Goal: Transaction & Acquisition: Book appointment/travel/reservation

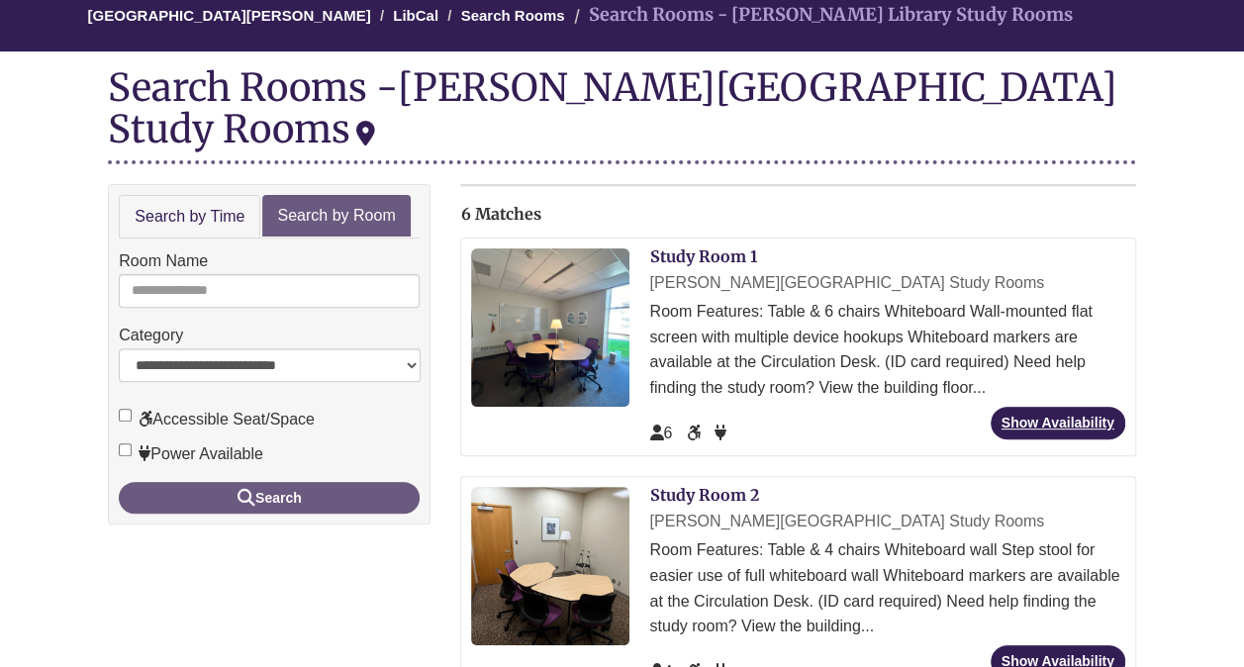
scroll to position [196, 0]
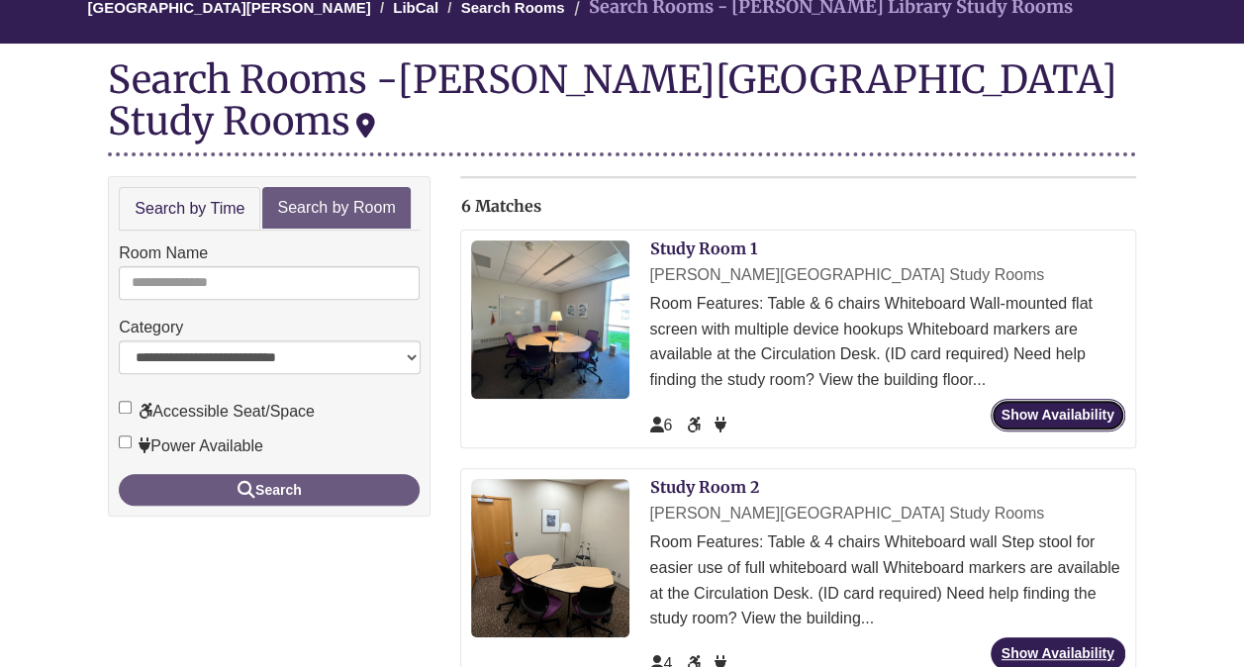
click at [1055, 399] on link "Show Availability" at bounding box center [1058, 415] width 135 height 33
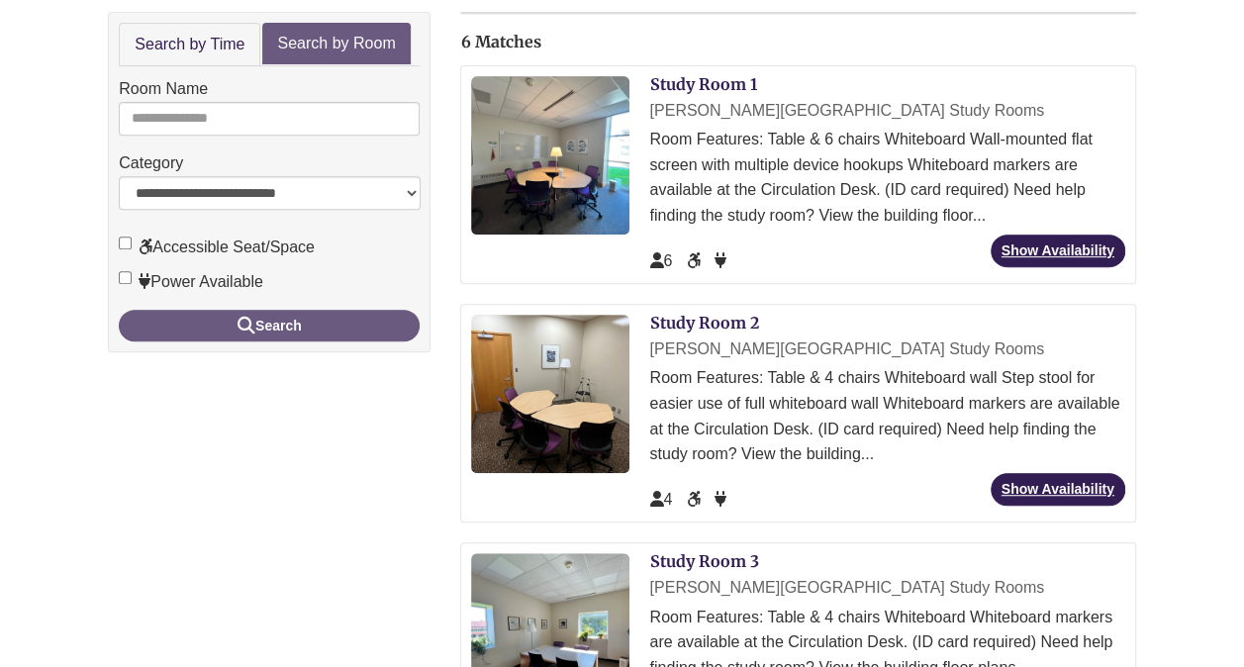
scroll to position [363, 0]
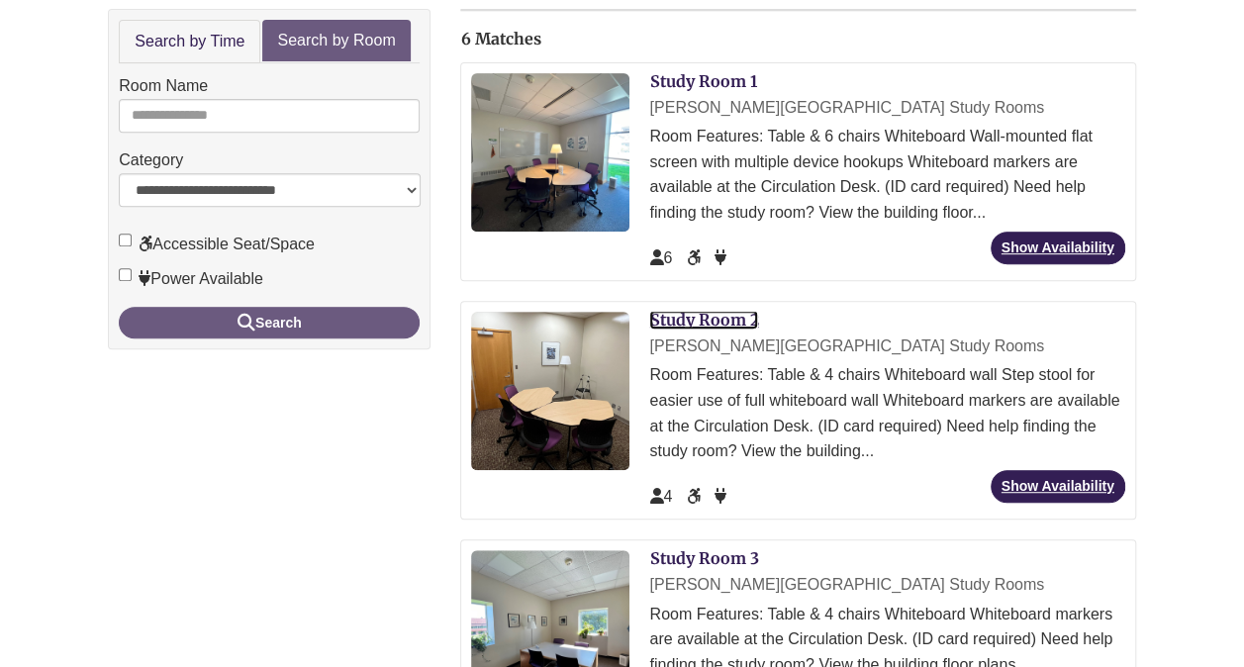
click at [695, 310] on link "Study Room 2" at bounding box center [703, 320] width 109 height 20
click at [703, 548] on link "Study Room 3" at bounding box center [703, 558] width 109 height 20
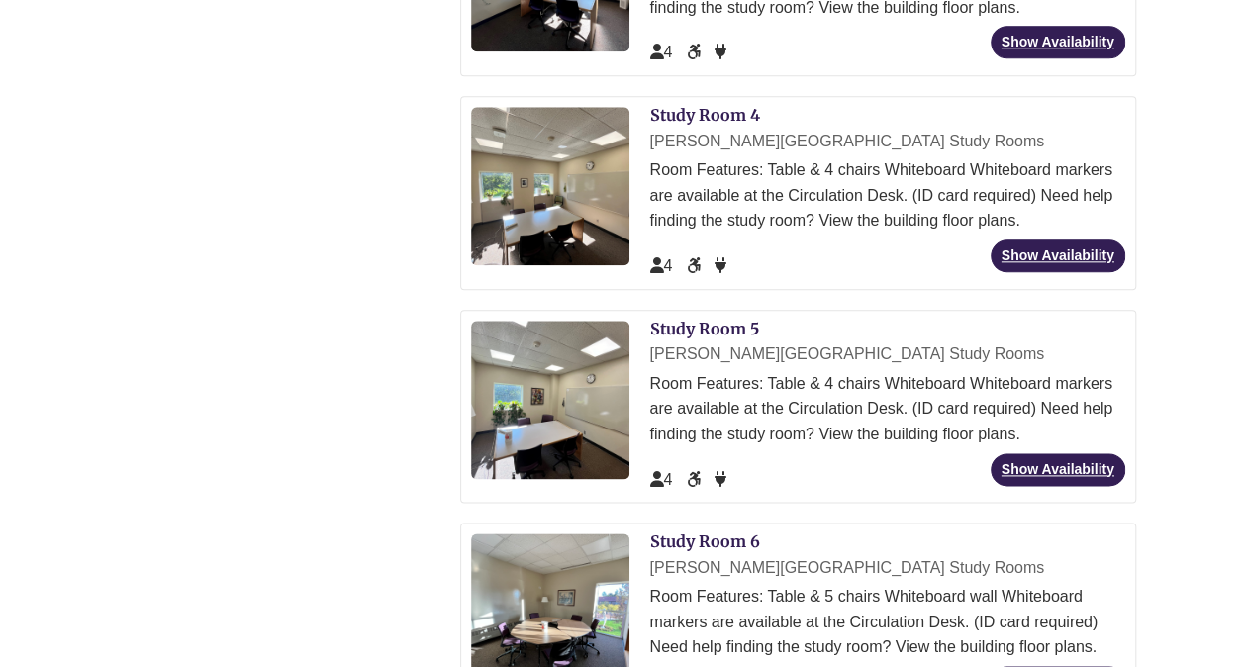
scroll to position [1037, 0]
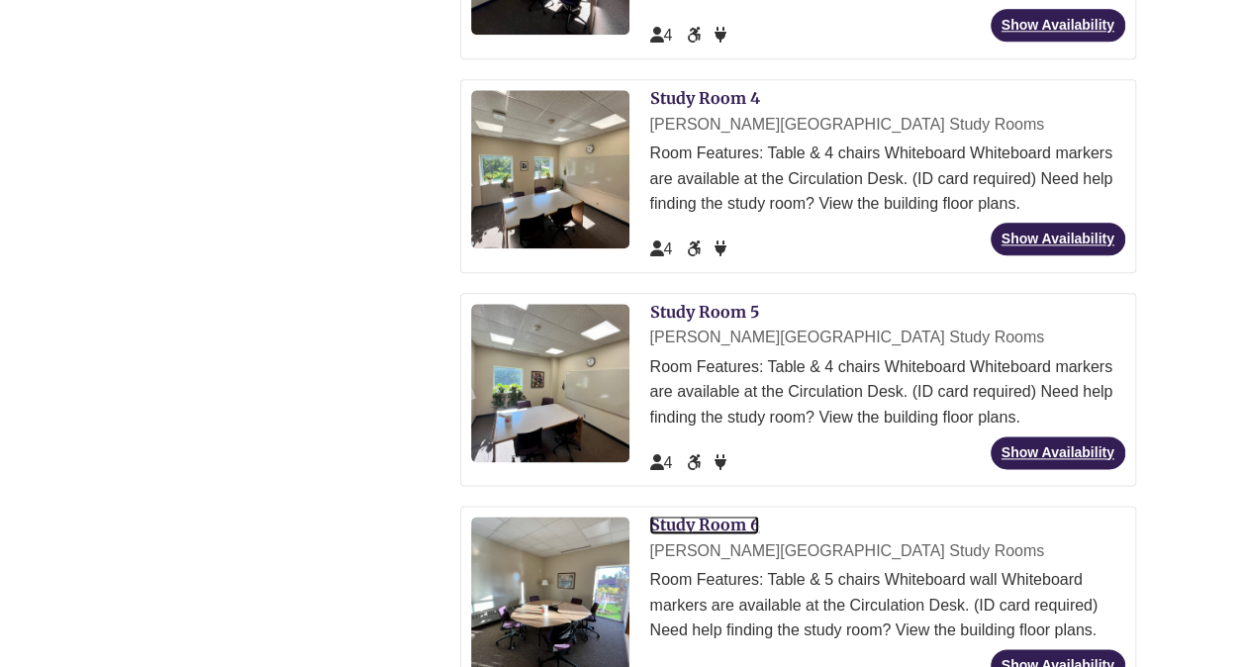
click at [701, 515] on link "Study Room 6" at bounding box center [704, 525] width 110 height 20
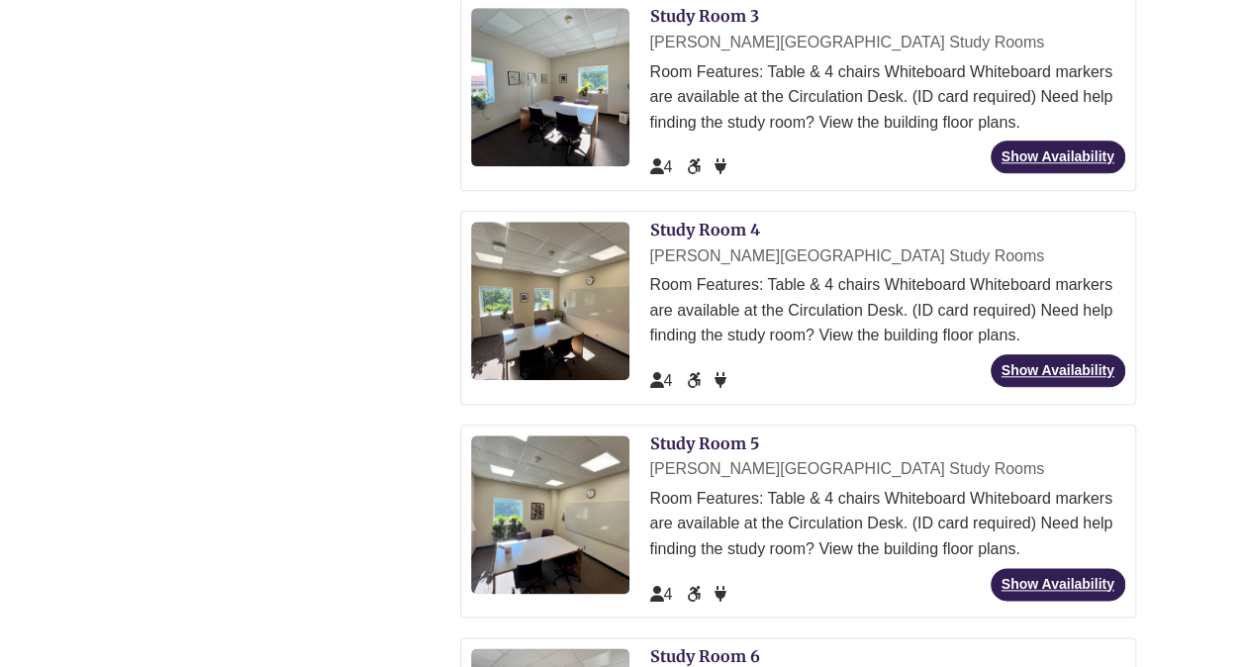
scroll to position [905, 0]
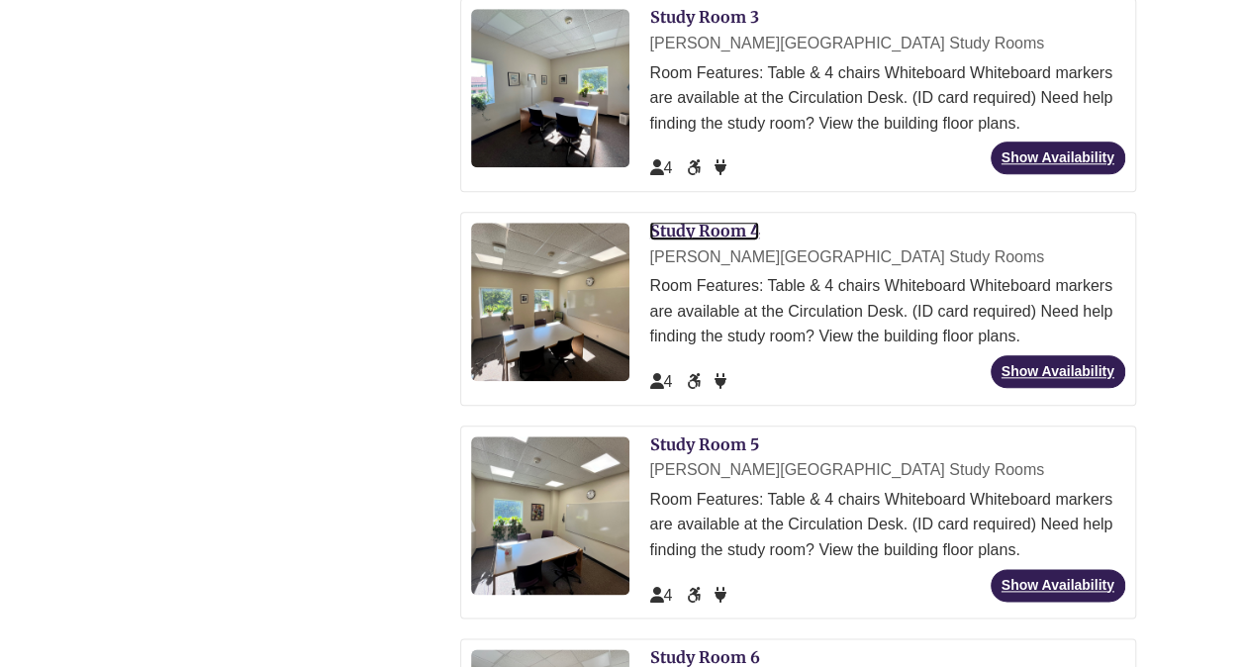
click at [691, 221] on link "Study Room 4" at bounding box center [704, 231] width 110 height 20
click at [716, 435] on link "Study Room 5" at bounding box center [703, 445] width 109 height 20
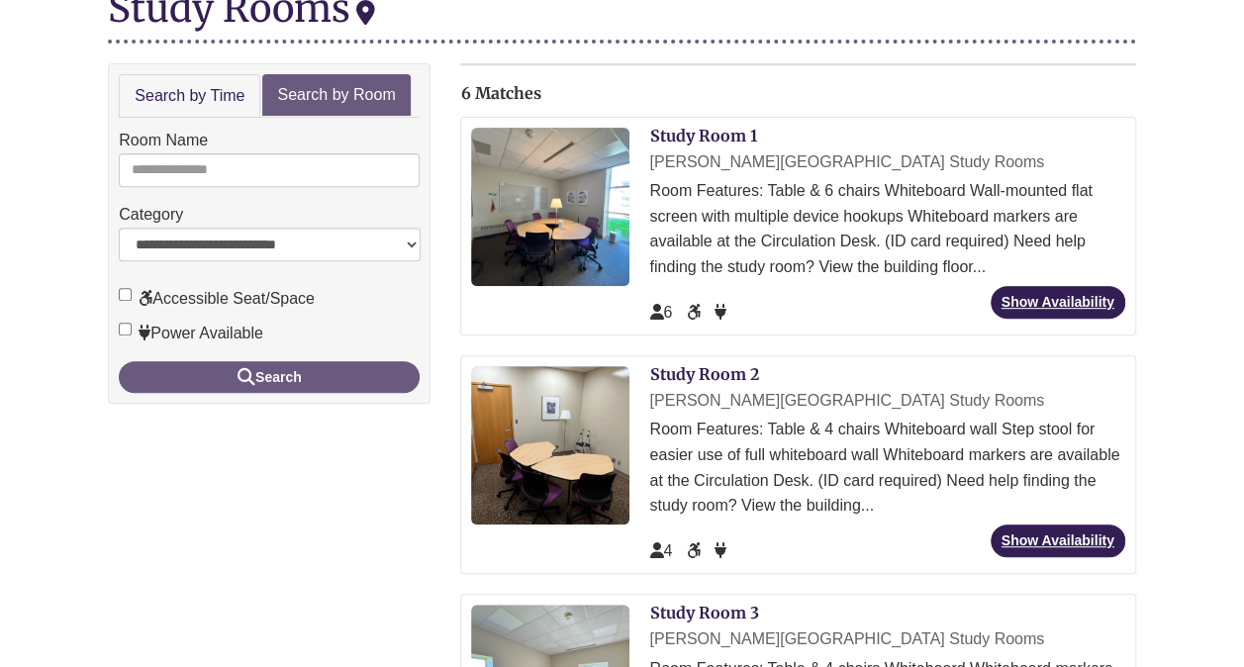
scroll to position [308, 0]
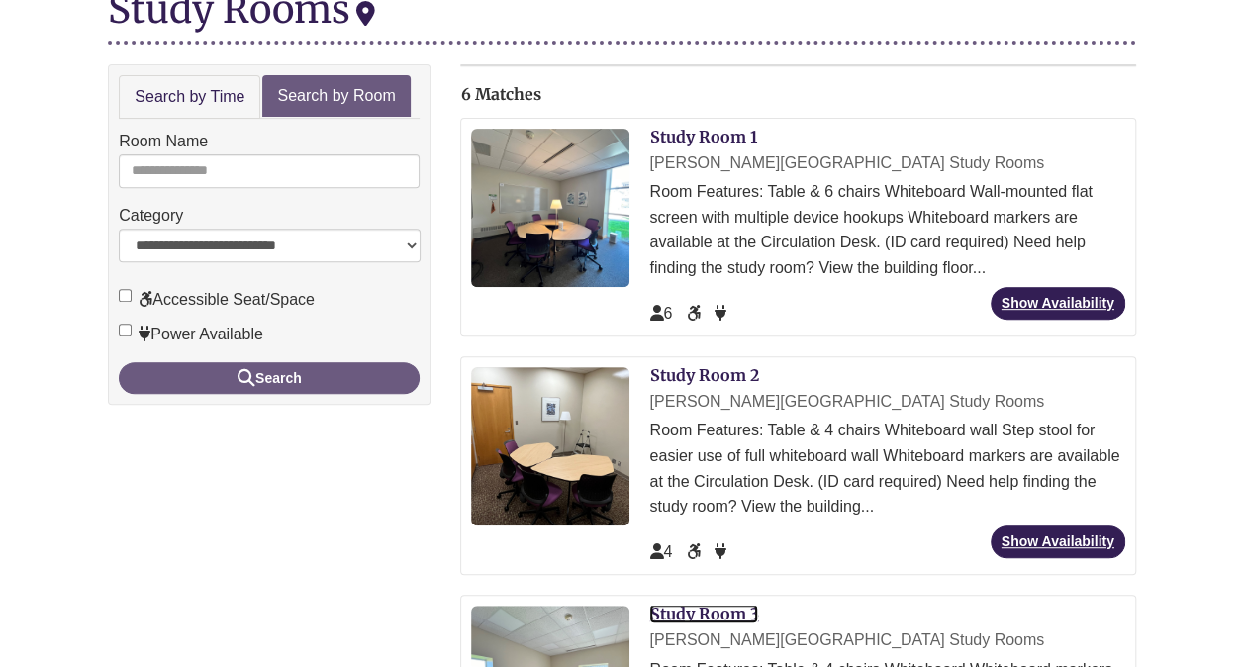
click at [711, 604] on link "Study Room 3" at bounding box center [703, 614] width 109 height 20
click at [670, 127] on link "Study Room 1" at bounding box center [702, 137] width 107 height 20
click at [701, 365] on link "Study Room 2" at bounding box center [703, 375] width 109 height 20
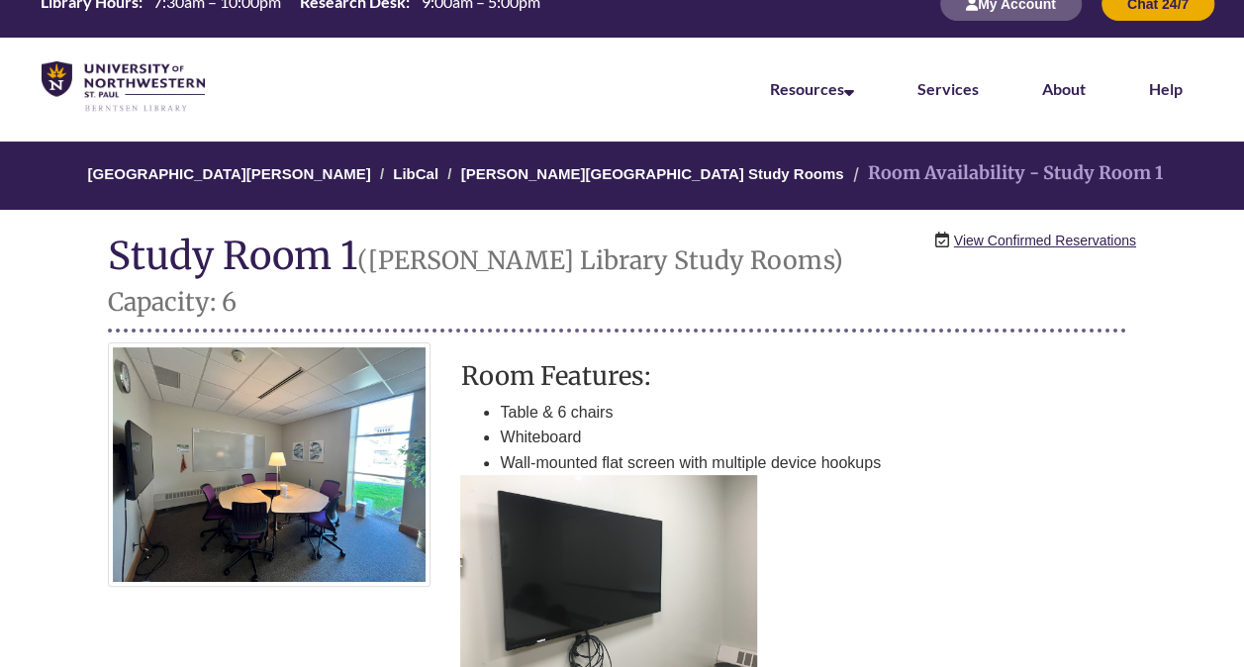
scroll to position [12, 0]
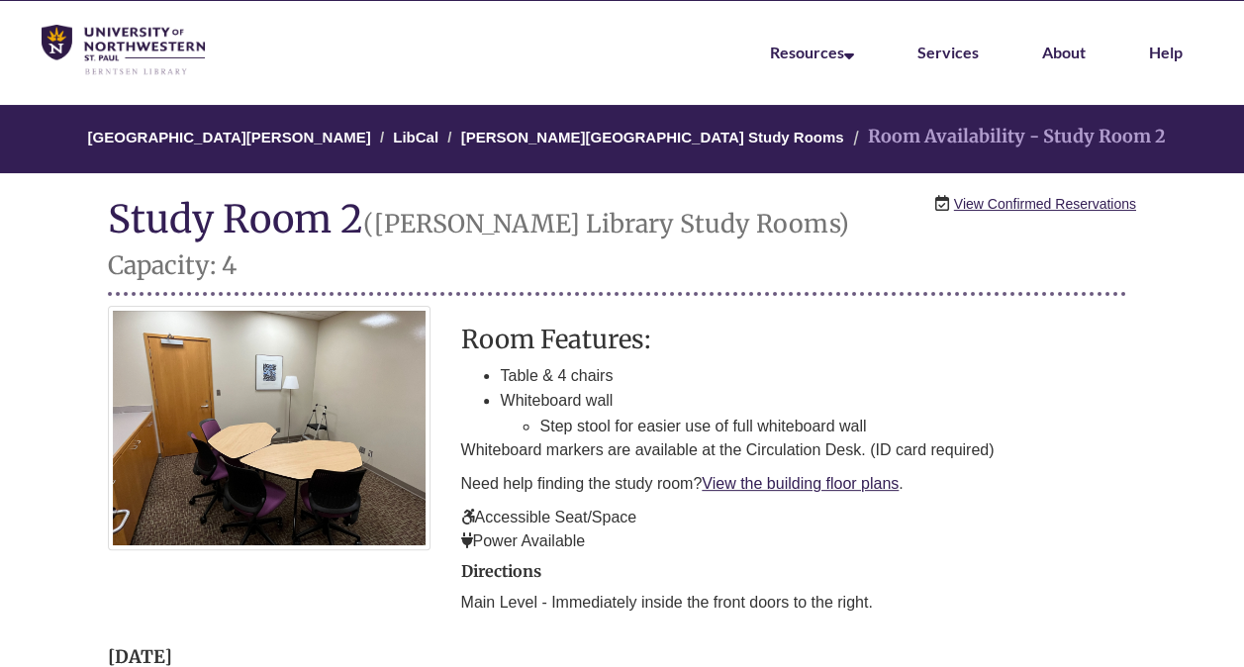
scroll to position [65, 0]
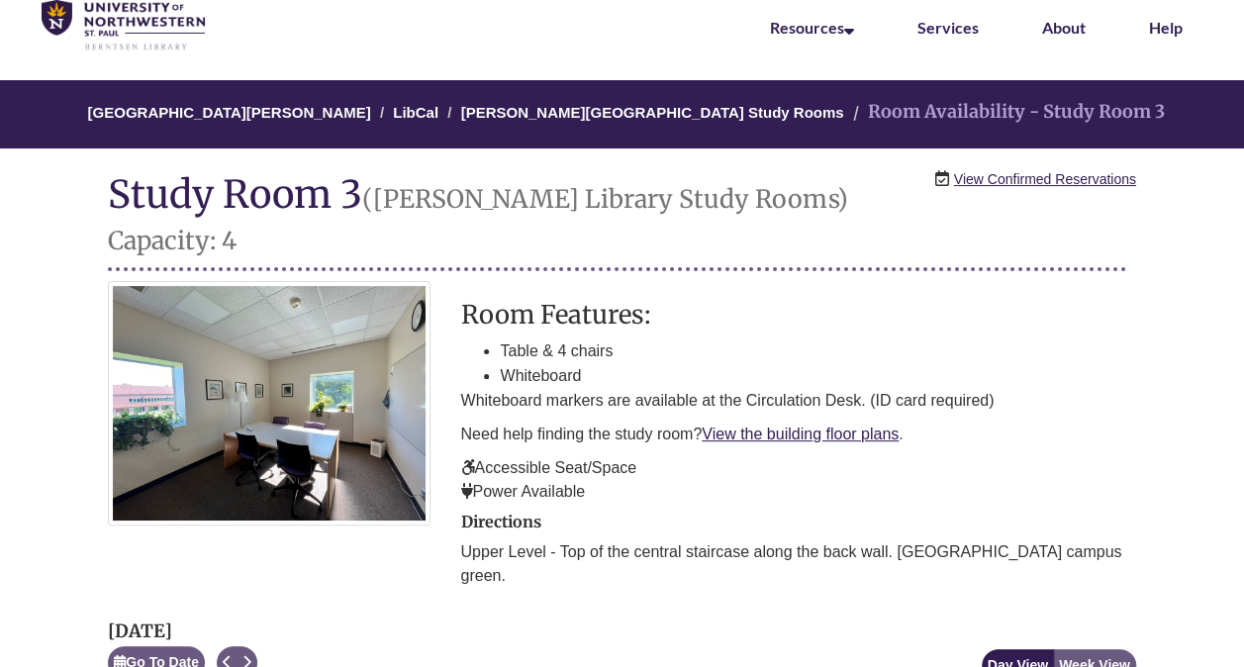
scroll to position [88, 0]
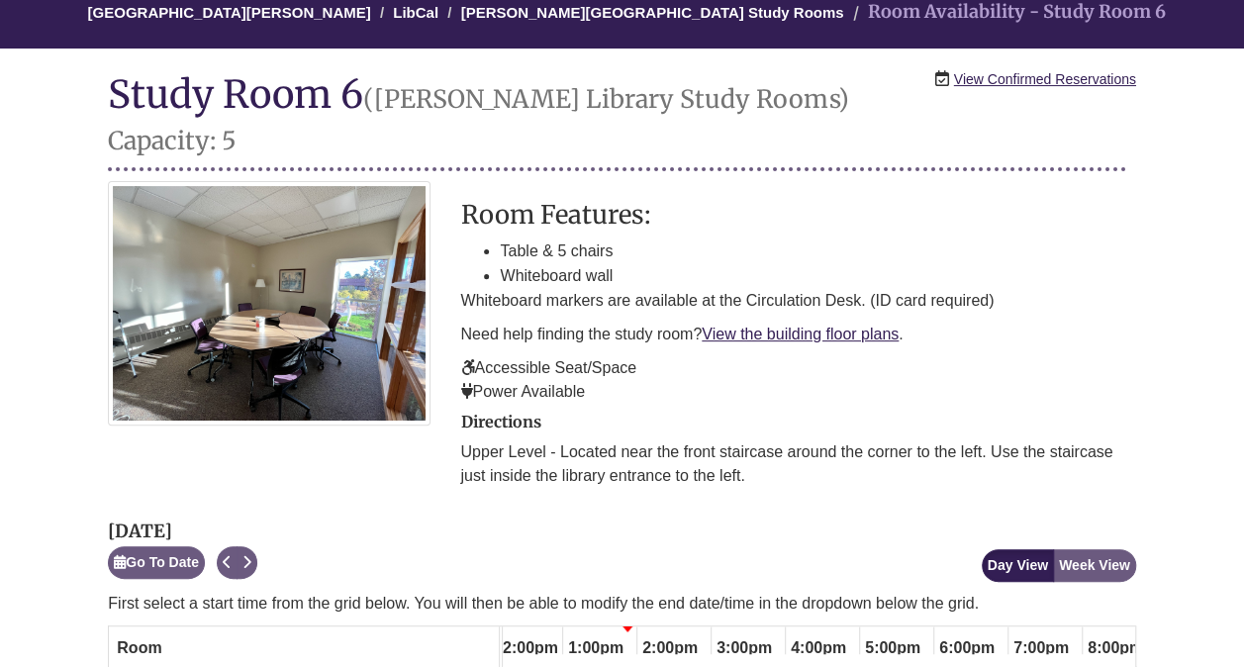
scroll to position [187, 0]
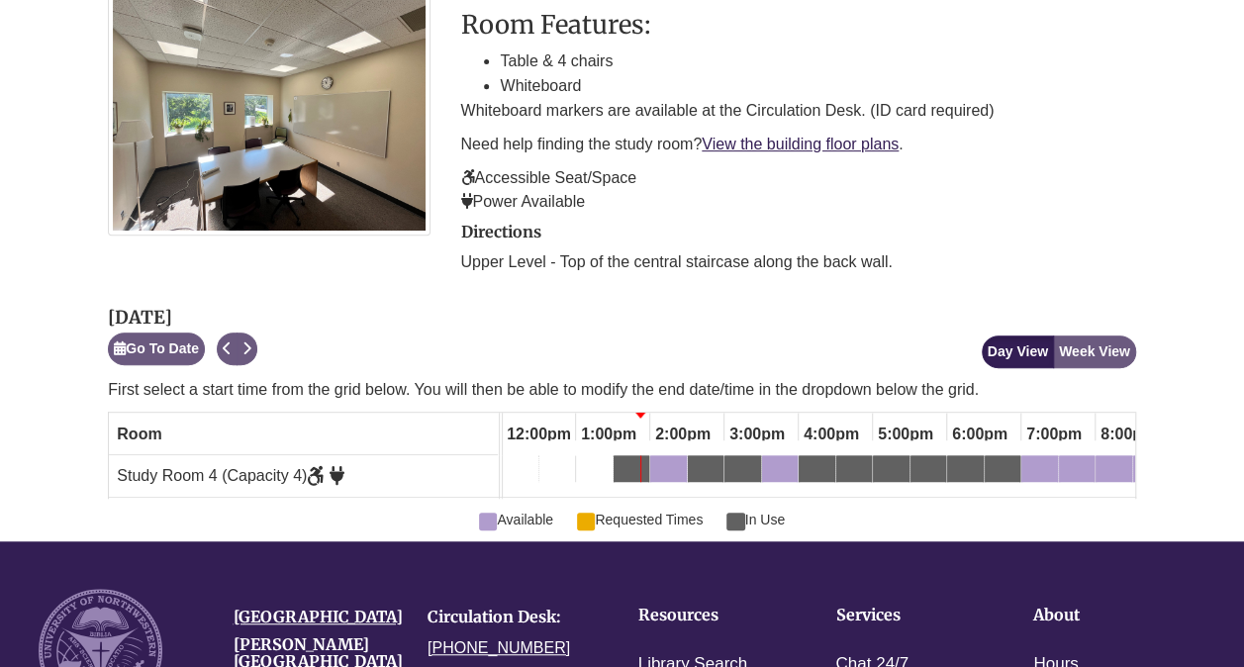
scroll to position [380, 0]
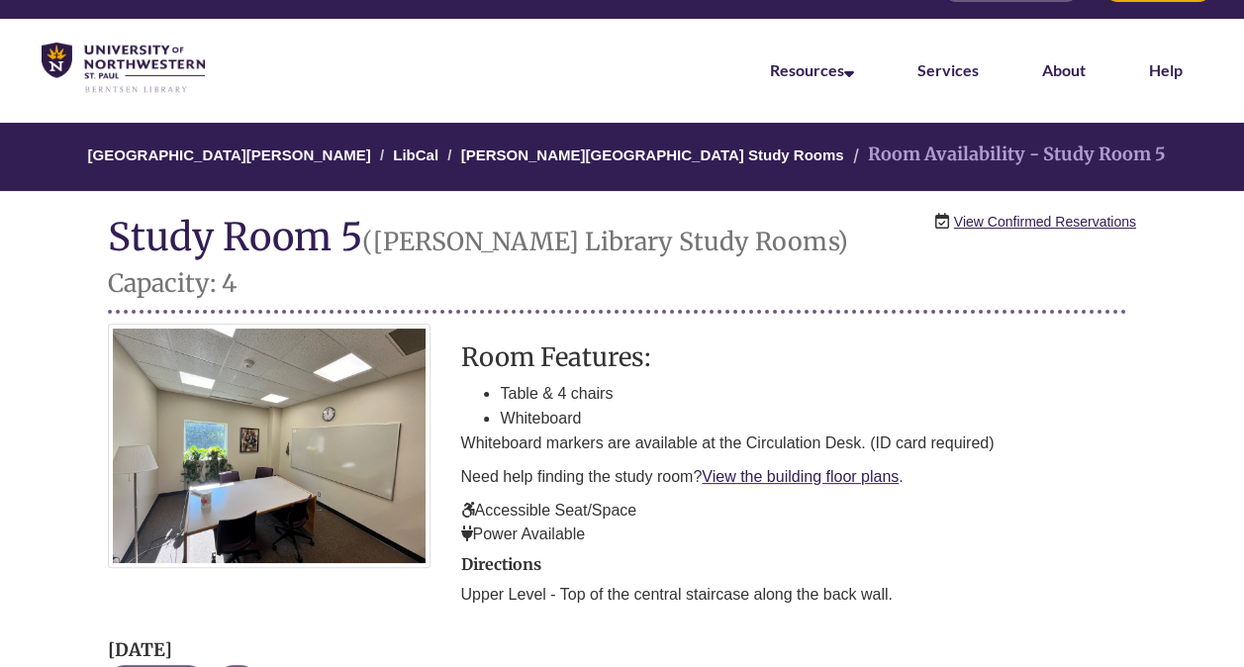
scroll to position [44, 0]
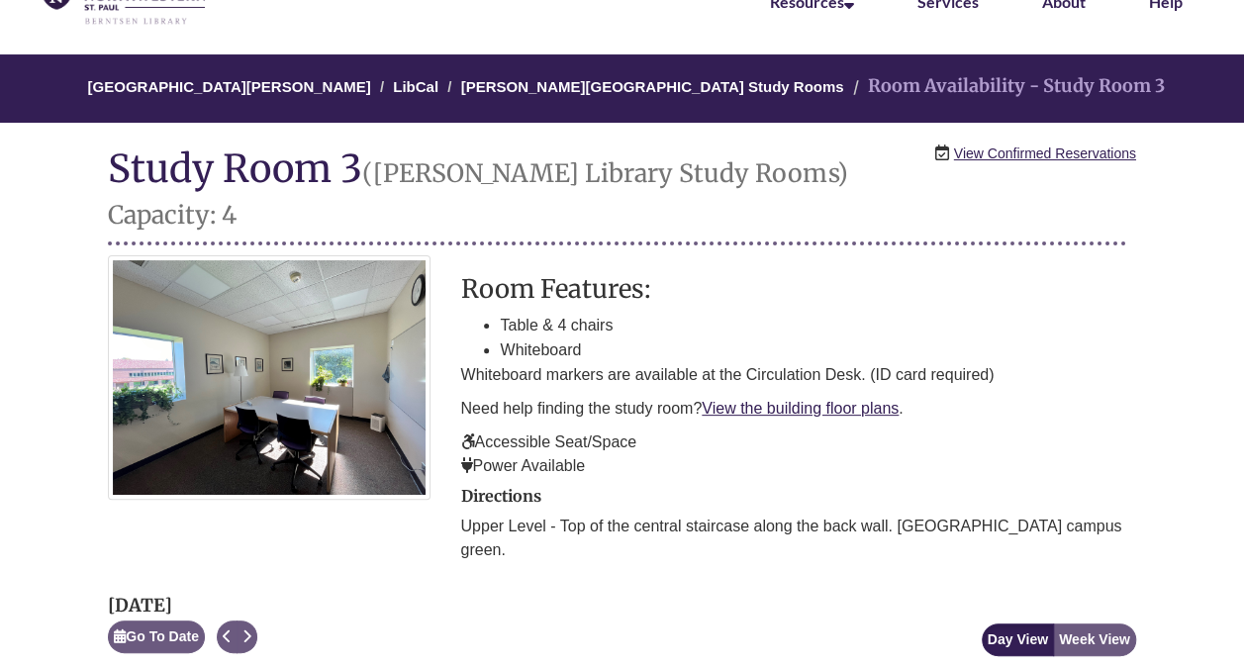
scroll to position [116, 0]
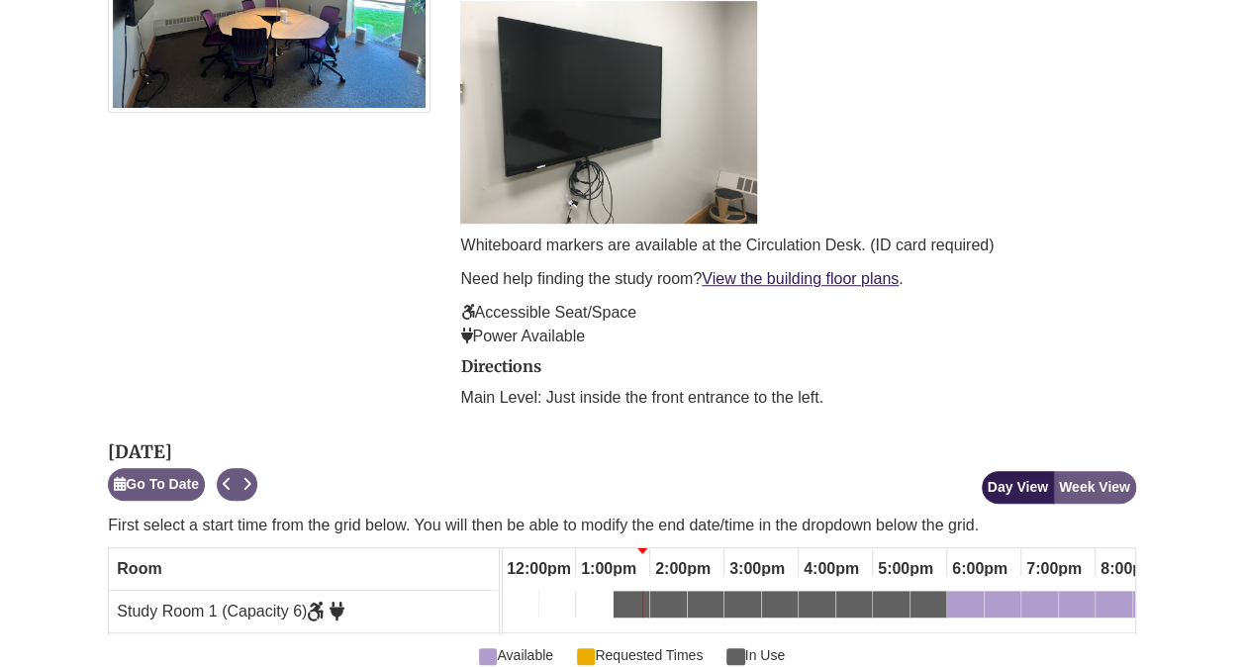
scroll to position [505, 0]
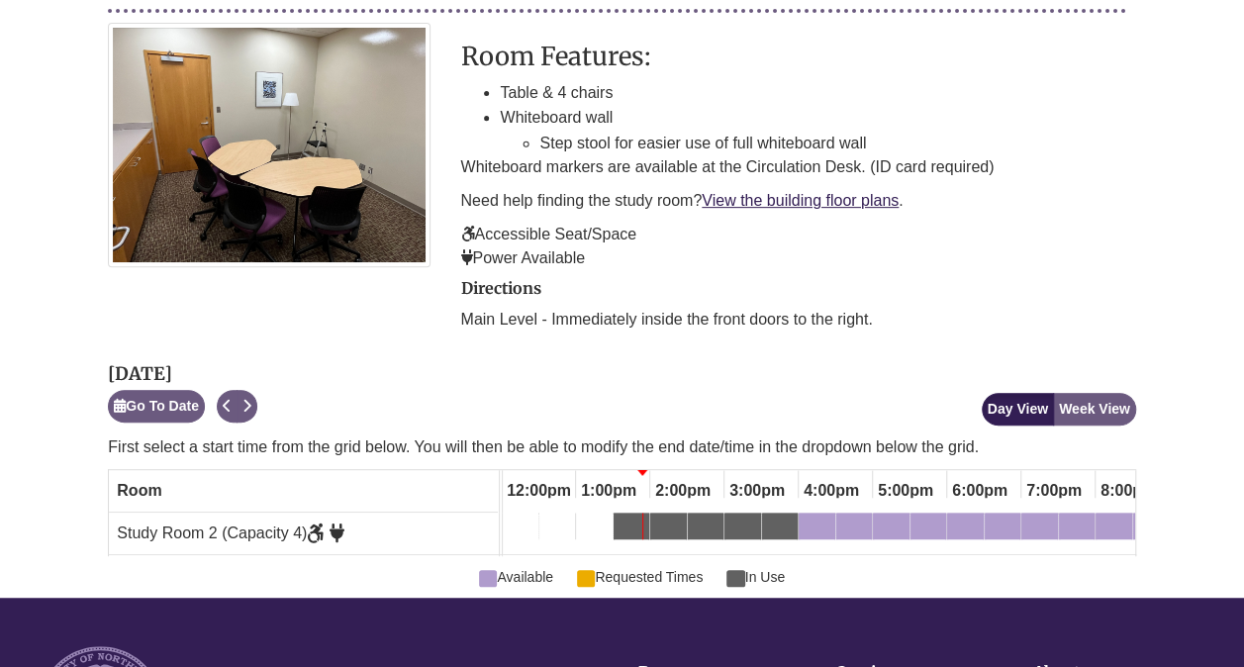
scroll to position [348, 0]
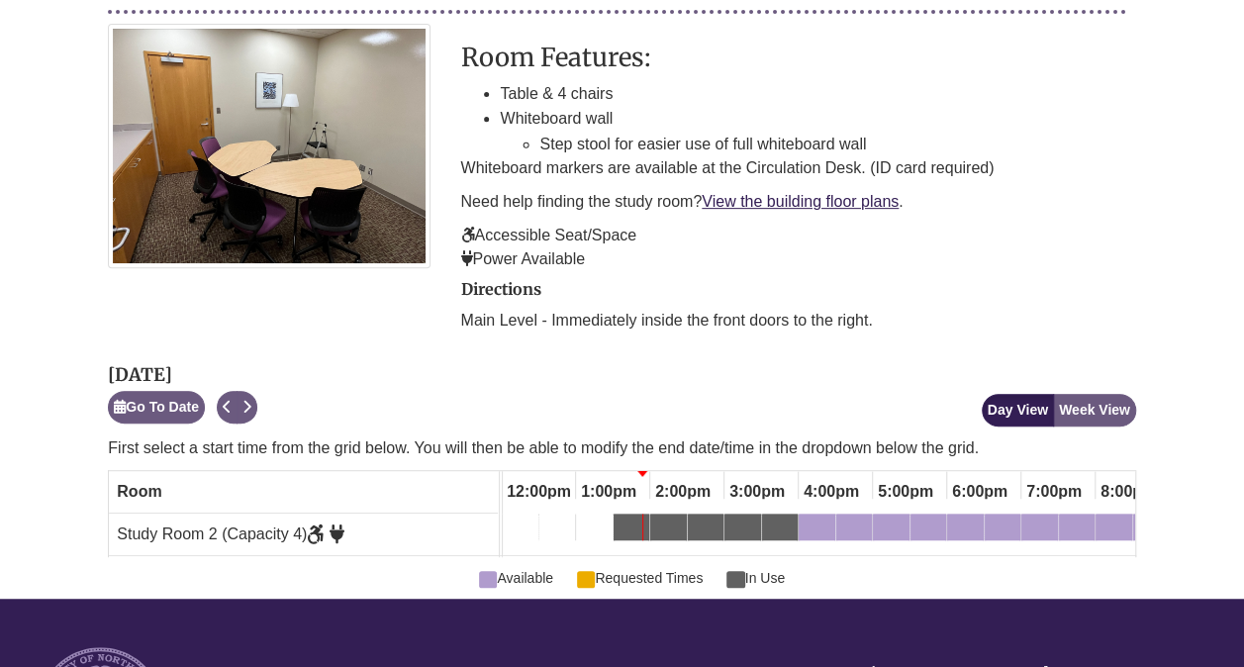
click at [816, 520] on div "4:00pm Monday, September 8, 2025 - Study Room 2 - Available" at bounding box center [817, 531] width 33 height 22
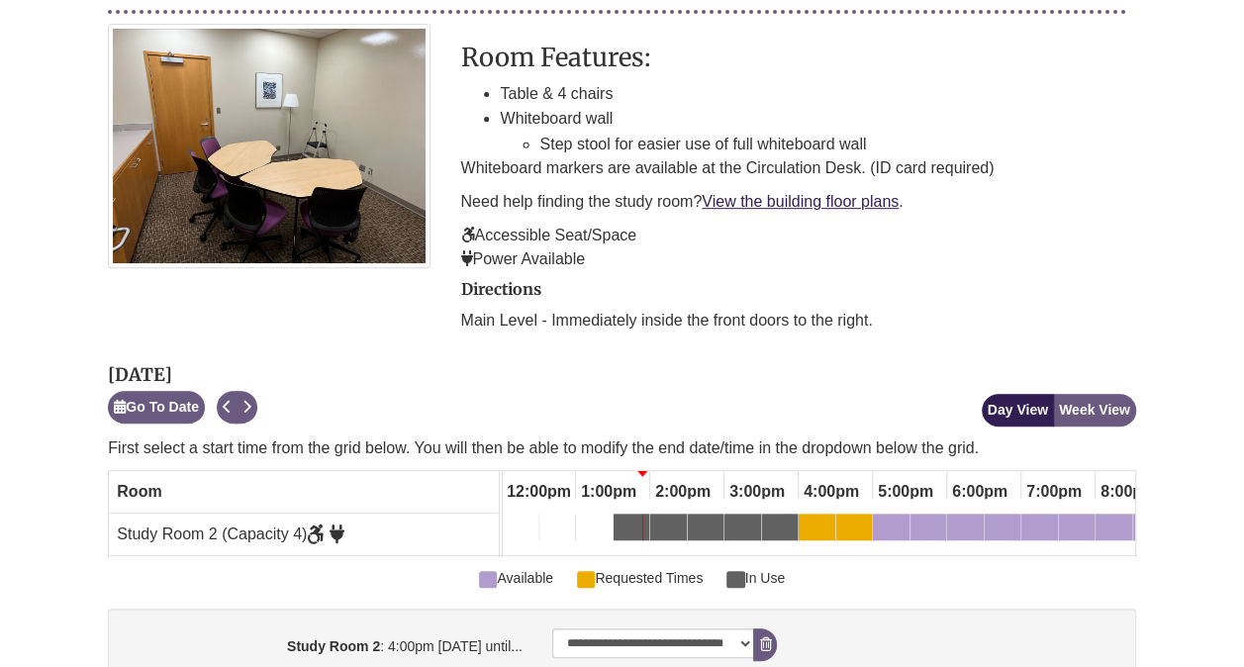
click at [891, 520] on div "5:00pm Monday, September 8, 2025 - Study Room 2 - Available" at bounding box center [891, 531] width 33 height 22
click at [962, 520] on div "6:00pm Monday, September 8, 2025 - Study Room 2 - Available" at bounding box center [965, 531] width 33 height 22
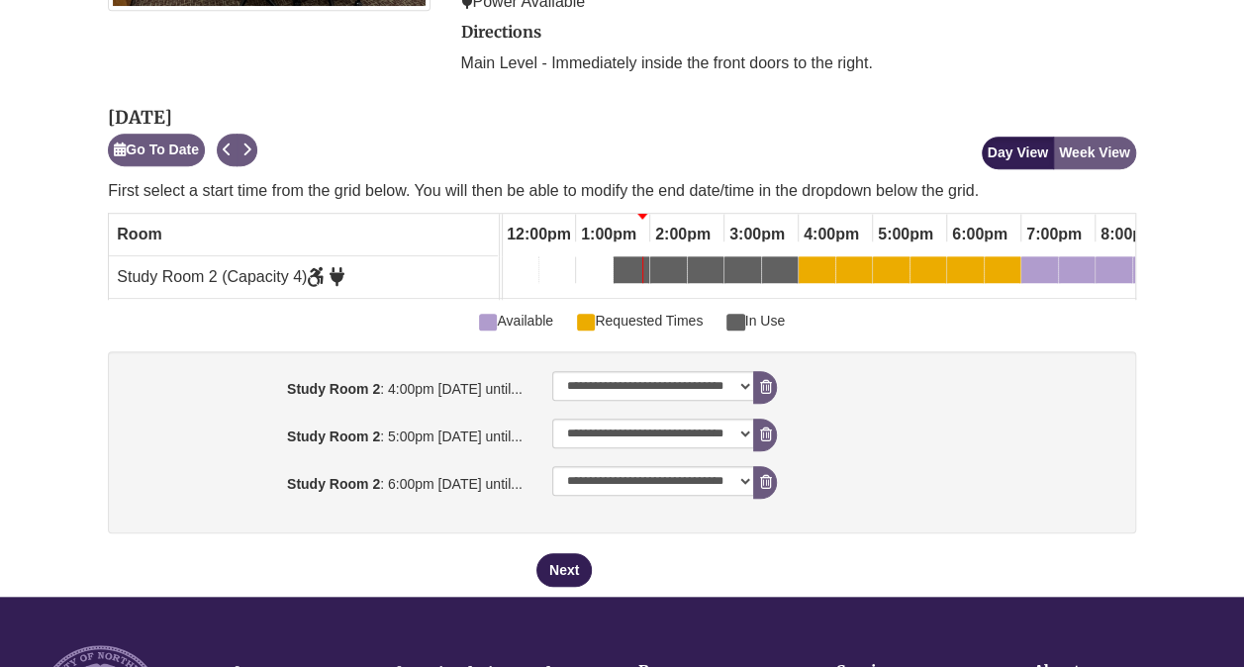
scroll to position [607, 0]
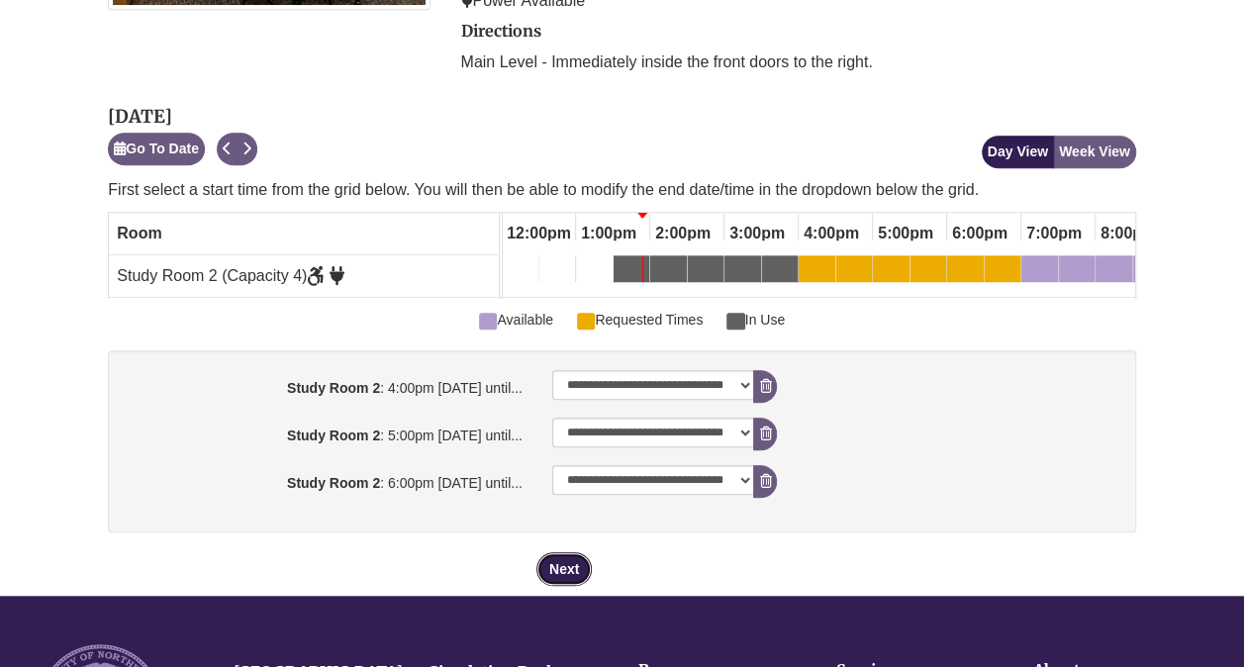
click at [562, 552] on button "Next" at bounding box center [564, 569] width 55 height 34
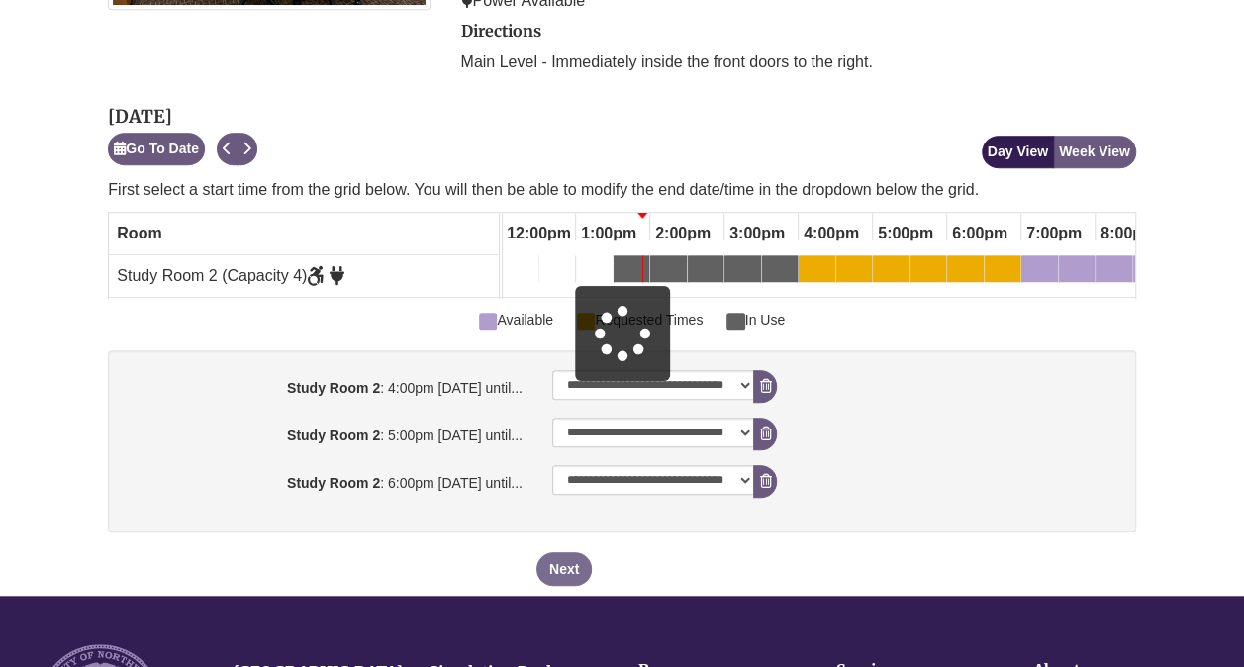
scroll to position [0, 0]
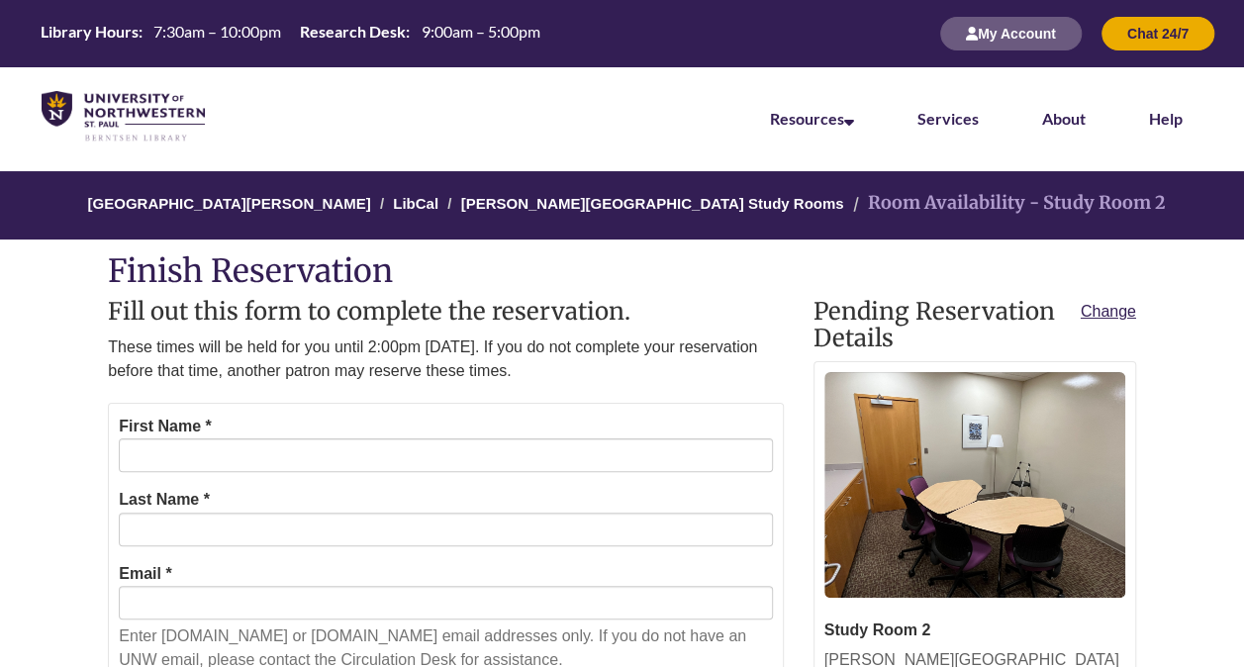
click at [405, 436] on div "First Name *" at bounding box center [445, 443] width 653 height 59
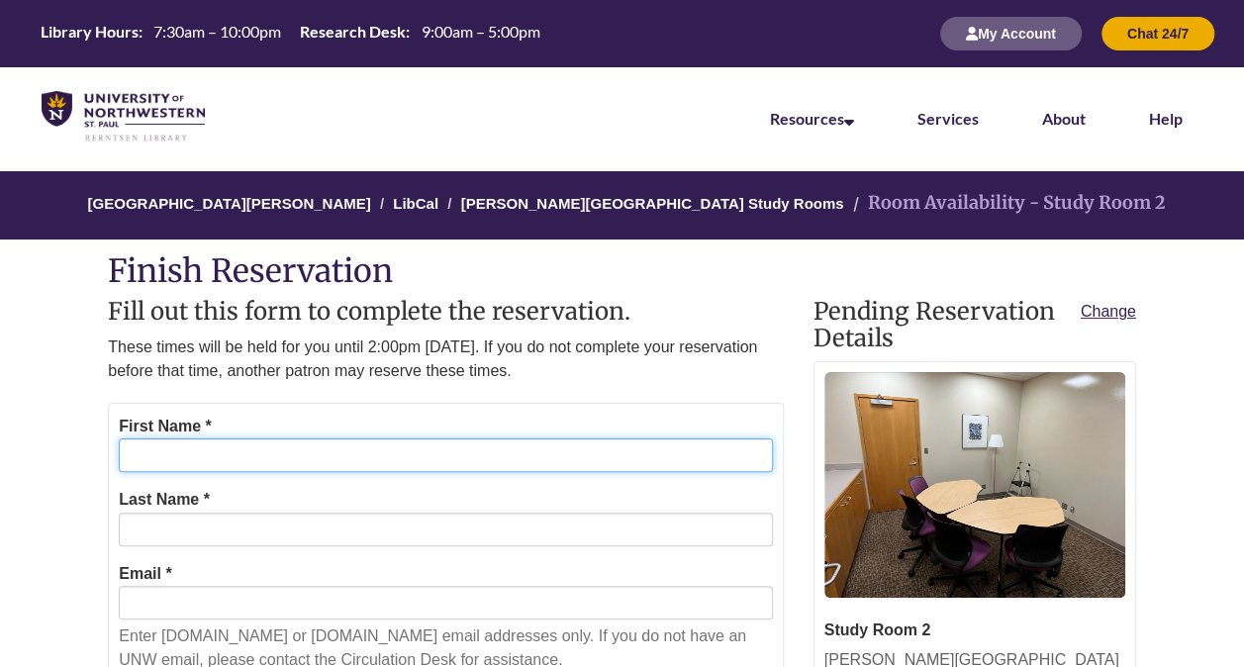
click at [392, 441] on input "First Name *" at bounding box center [445, 456] width 653 height 34
type input "*****"
type input "******"
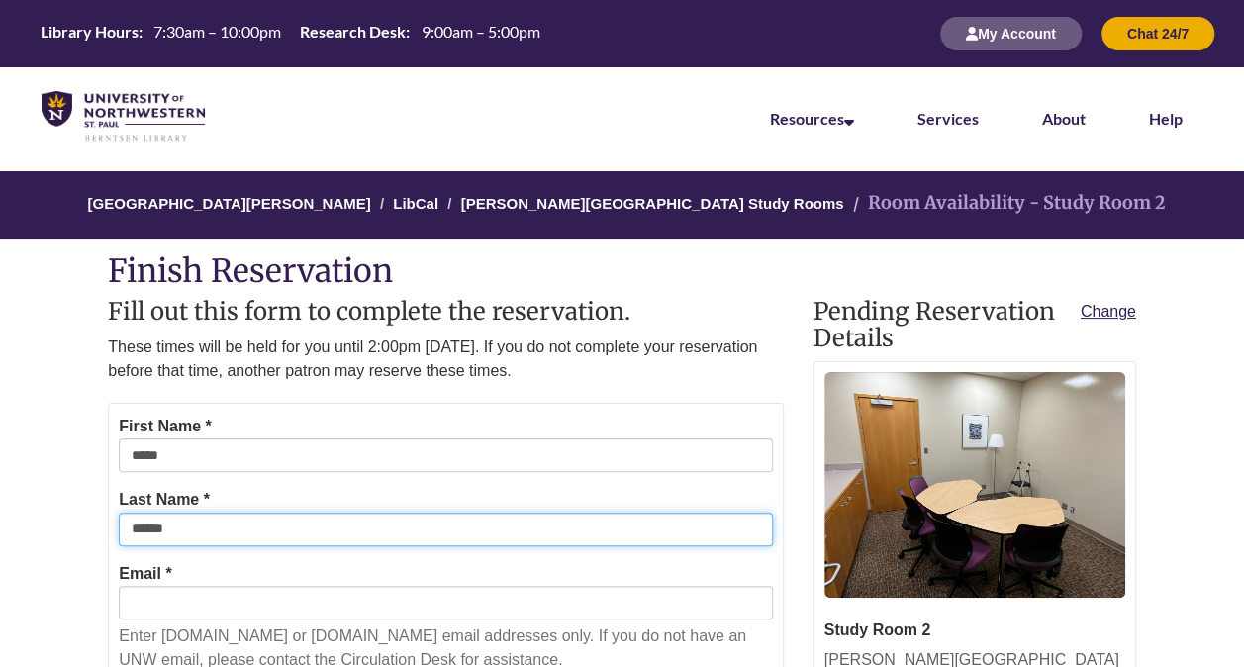
type input "**********"
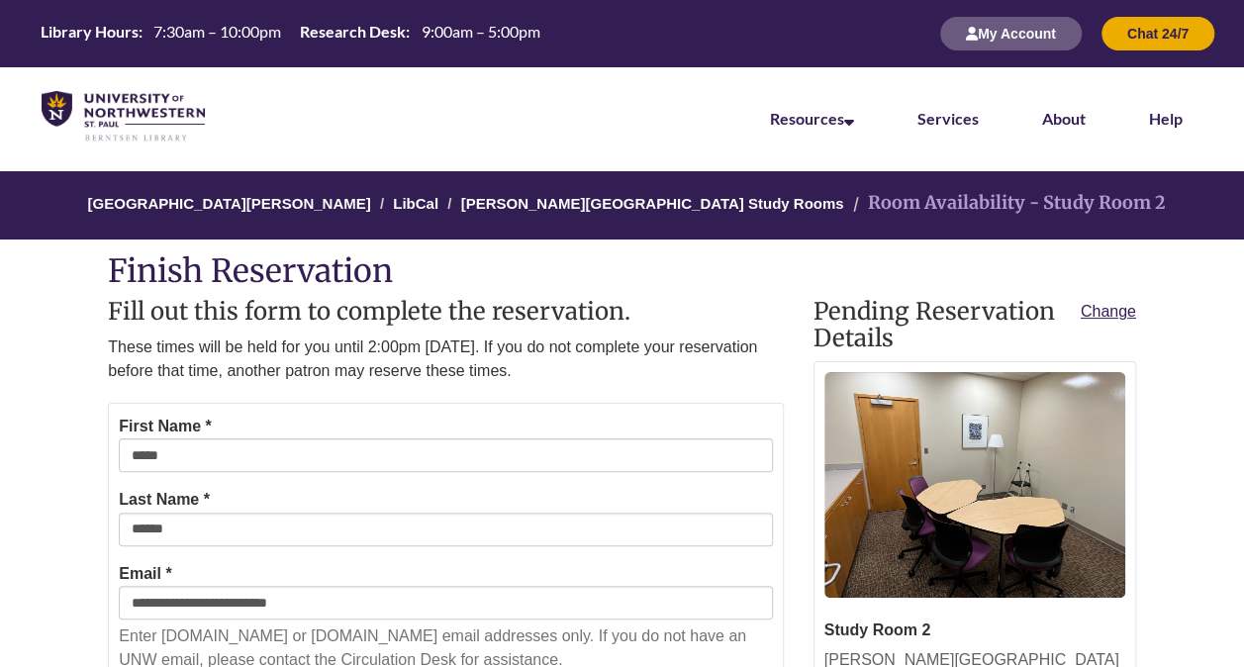
type input "**********"
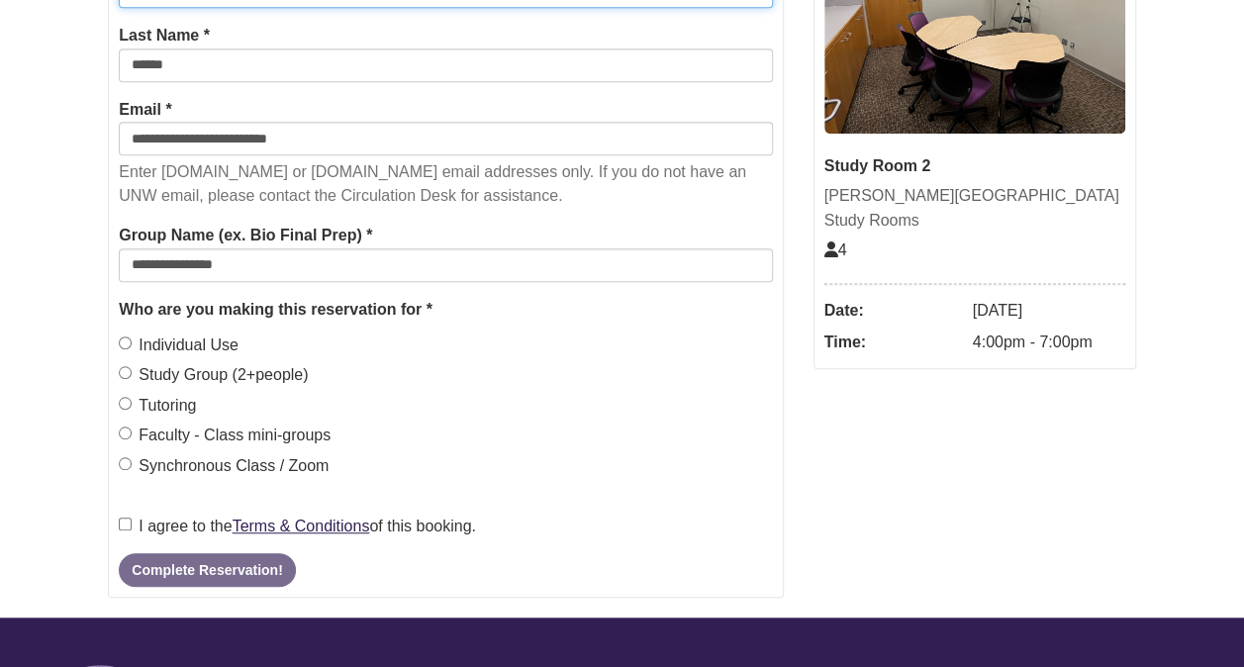
scroll to position [467, 0]
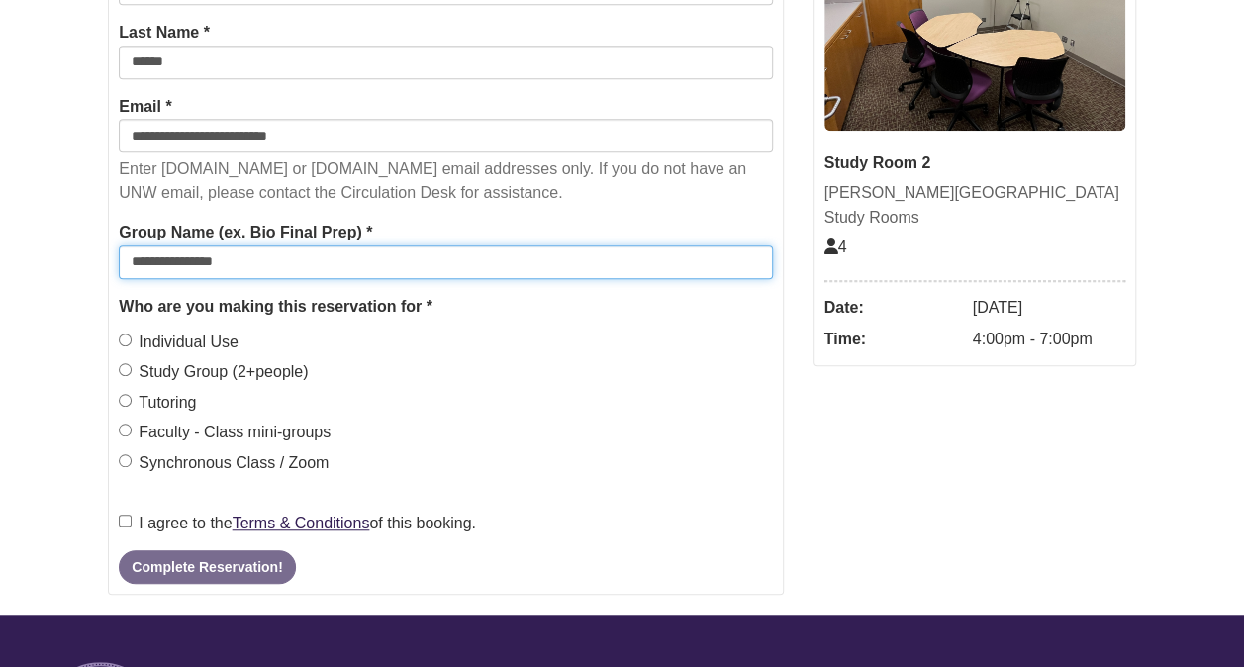
drag, startPoint x: 245, startPoint y: 260, endPoint x: 63, endPoint y: 247, distance: 182.6
click at [63, 247] on body "Alternate page for screen reader Users Skip to Main Content Library Hours: 7:30…" at bounding box center [622, 369] width 1244 height 1673
type input "**********"
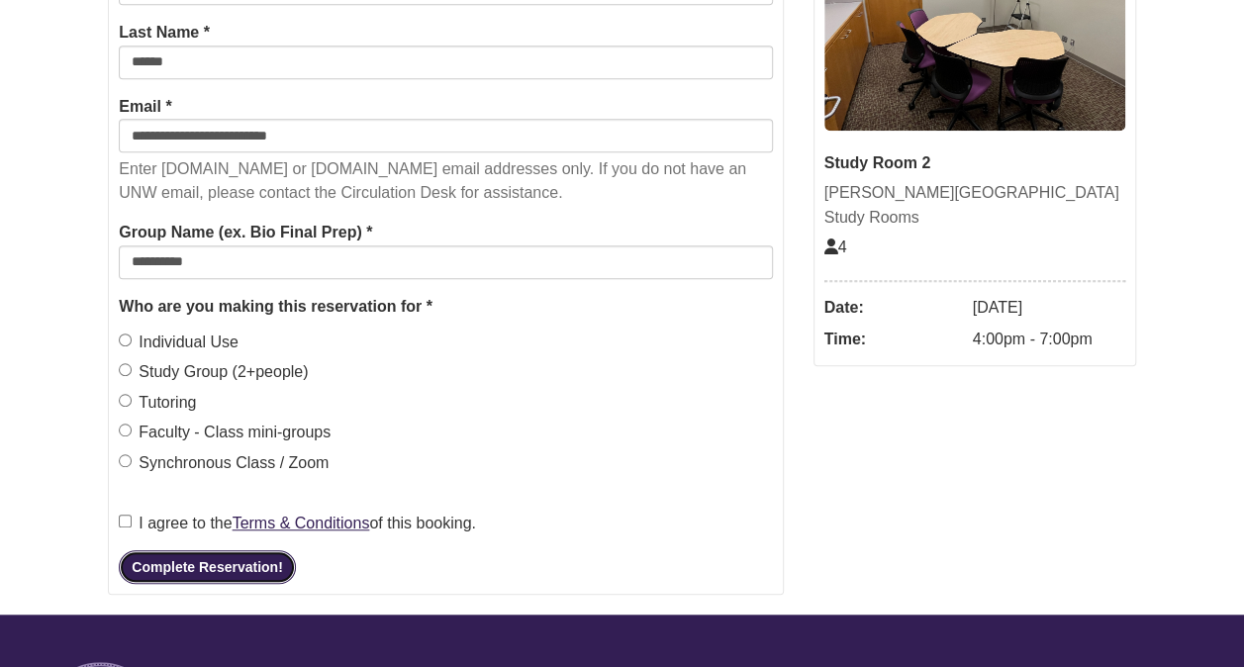
click at [206, 569] on button "Complete Reservation!" at bounding box center [207, 567] width 176 height 34
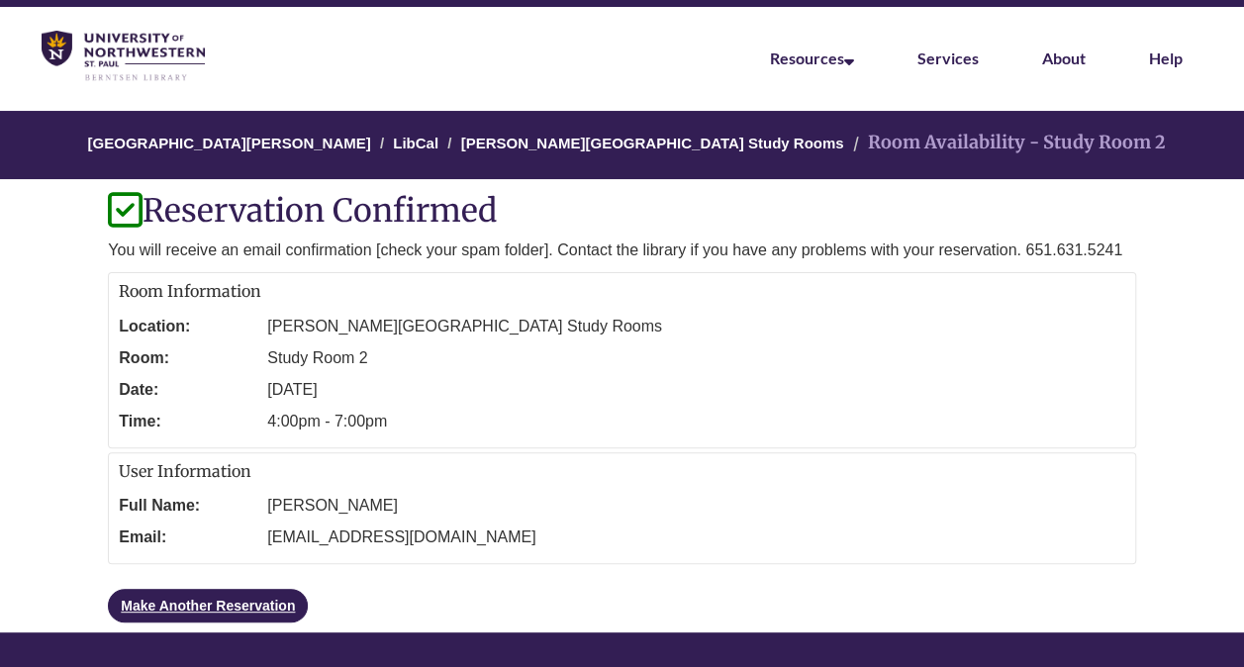
scroll to position [59, 0]
